Goal: Information Seeking & Learning: Learn about a topic

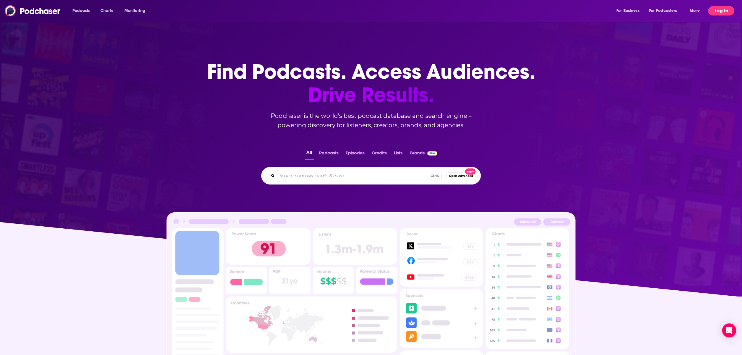
click at [724, 10] on button "Log In" at bounding box center [721, 10] width 26 height 9
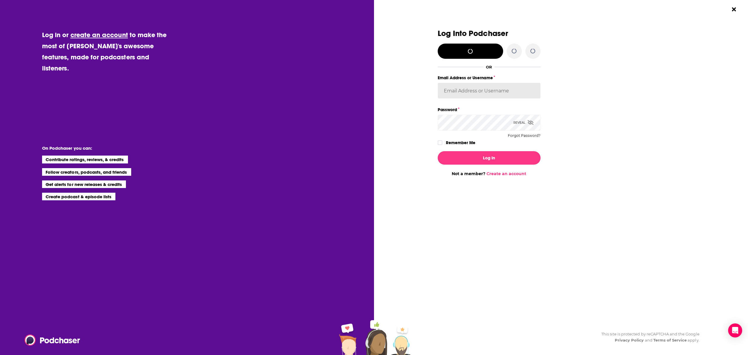
type input "[EMAIL_ADDRESS][DOMAIN_NAME]"
click at [469, 155] on button "Log In" at bounding box center [489, 157] width 103 height 13
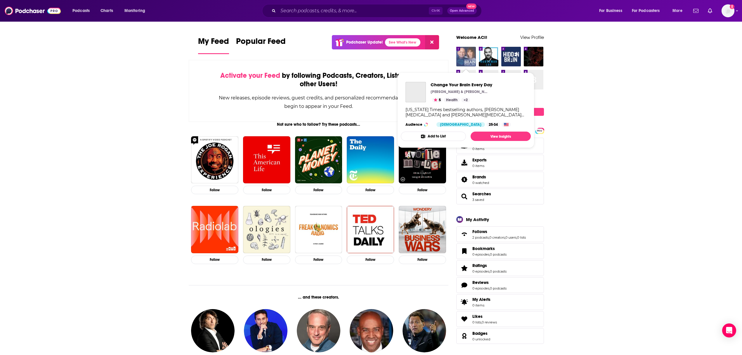
click at [463, 55] on img "Change Your Brain Every Day" at bounding box center [466, 57] width 20 height 20
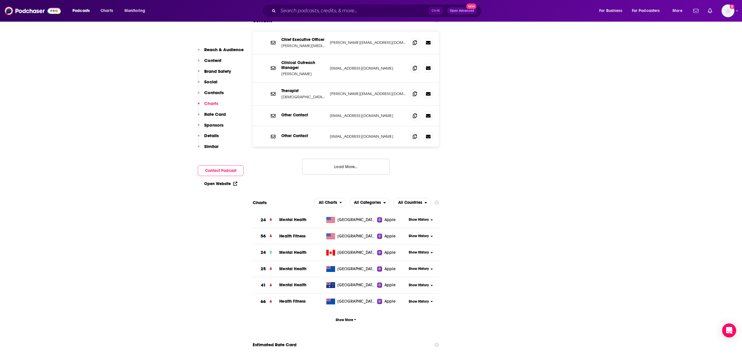
scroll to position [740, 0]
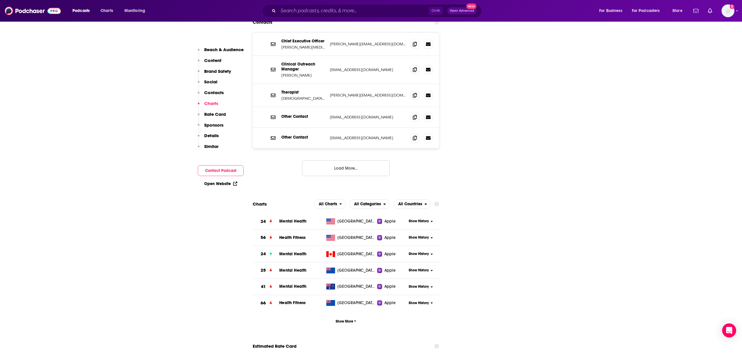
click at [427, 219] on span "Show History" at bounding box center [419, 221] width 20 height 5
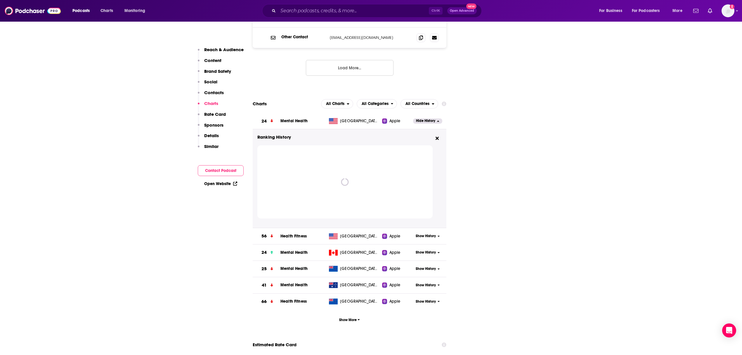
scroll to position [857, 0]
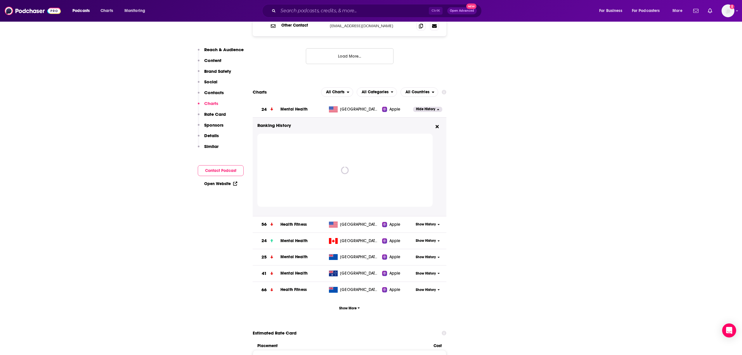
click at [427, 222] on span "Show History" at bounding box center [426, 224] width 20 height 5
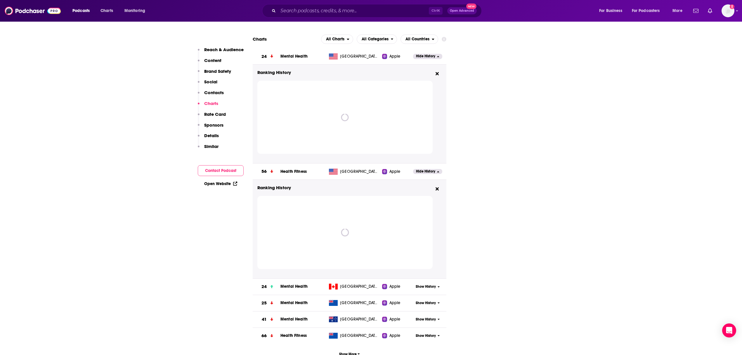
scroll to position [896, 0]
